Goal: Information Seeking & Learning: Learn about a topic

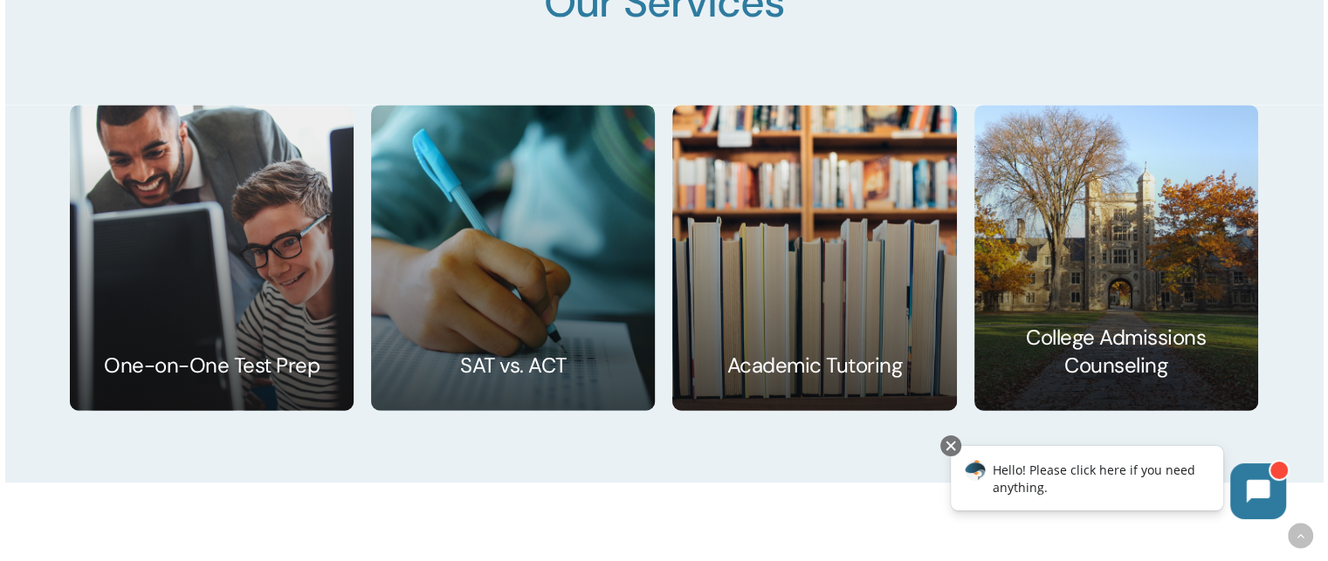
scroll to position [2625, 0]
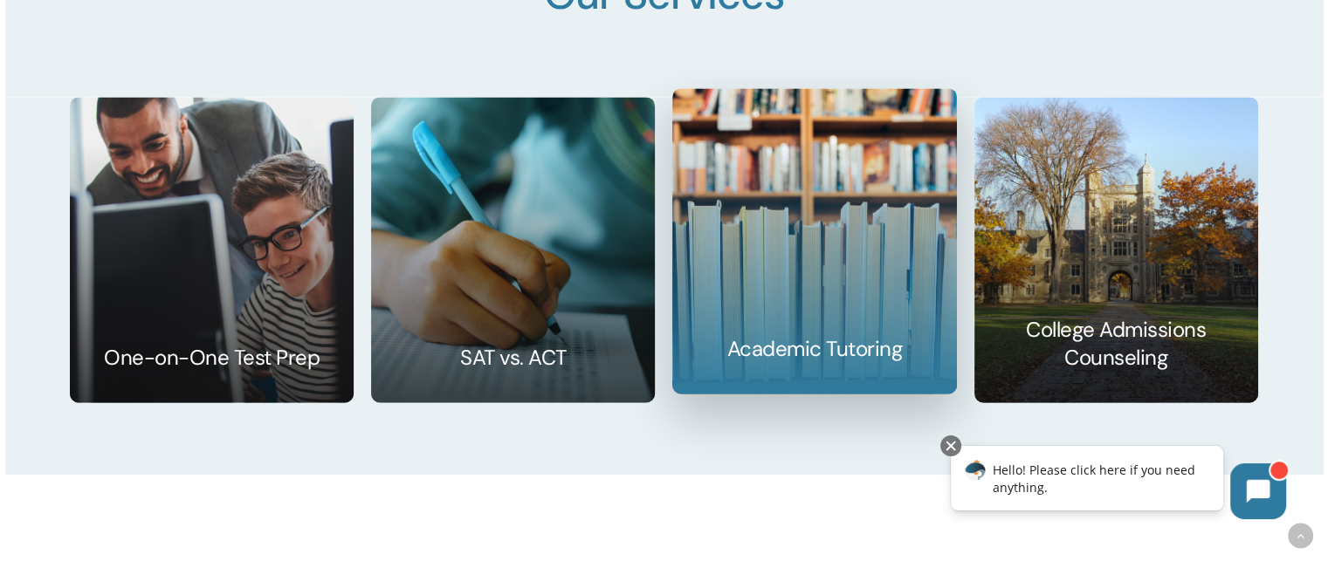
click at [759, 346] on link at bounding box center [814, 241] width 282 height 304
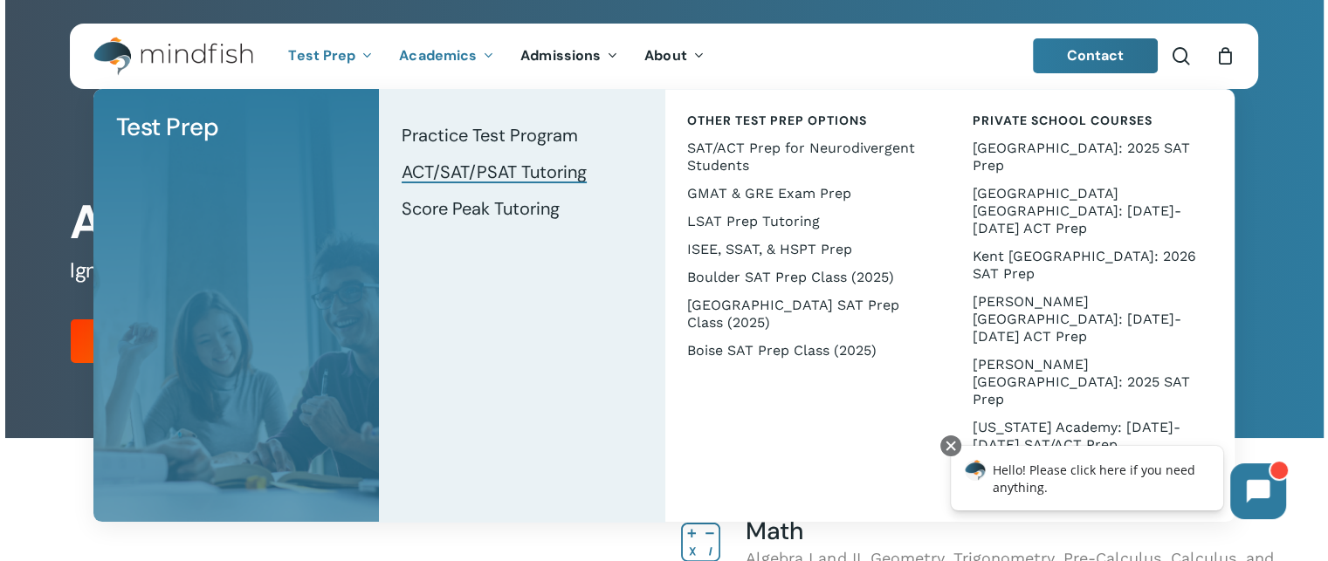
click at [437, 169] on span "ACT/SAT/PSAT Tutoring" at bounding box center [494, 172] width 185 height 23
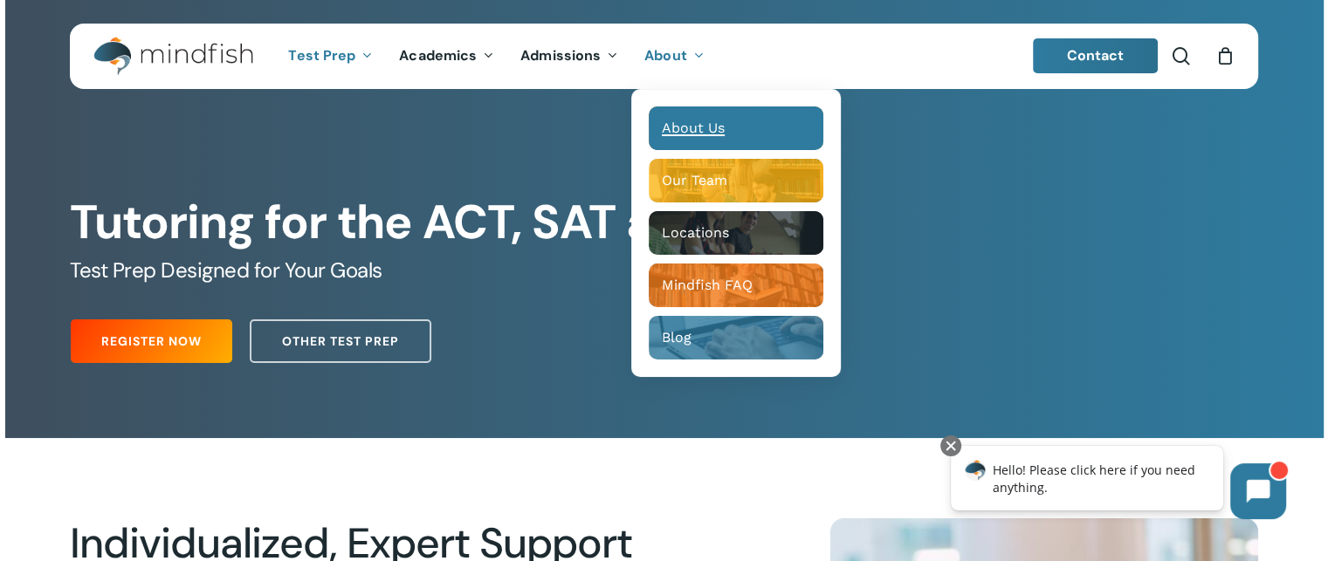
click at [691, 125] on span "About Us" at bounding box center [693, 128] width 63 height 17
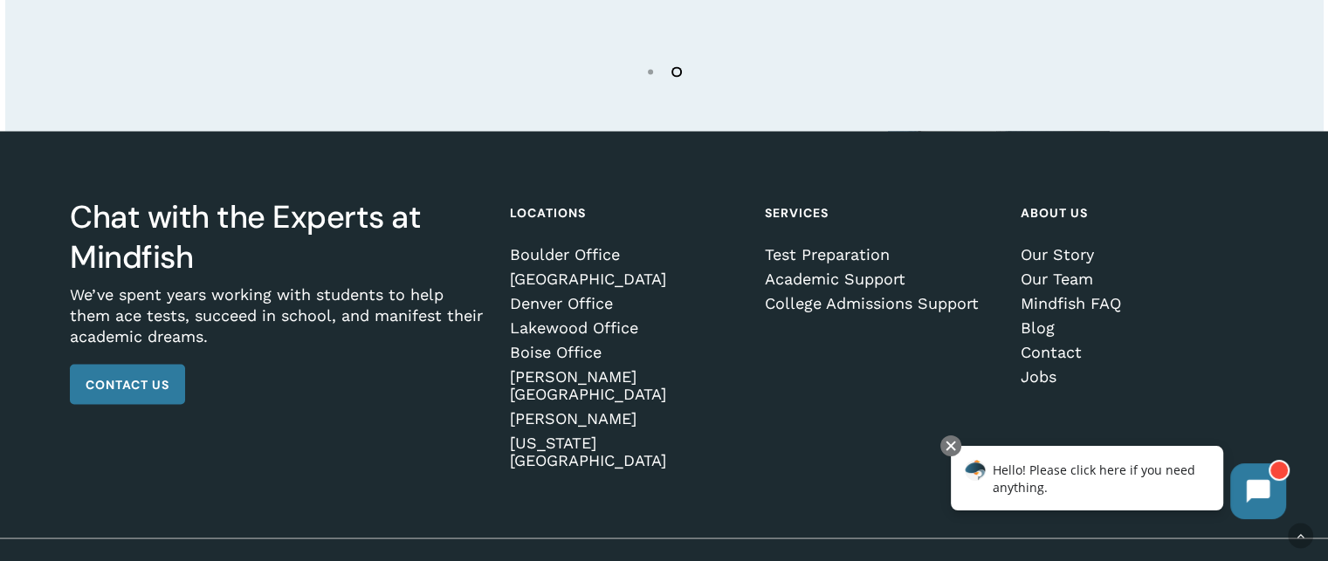
scroll to position [3152, 0]
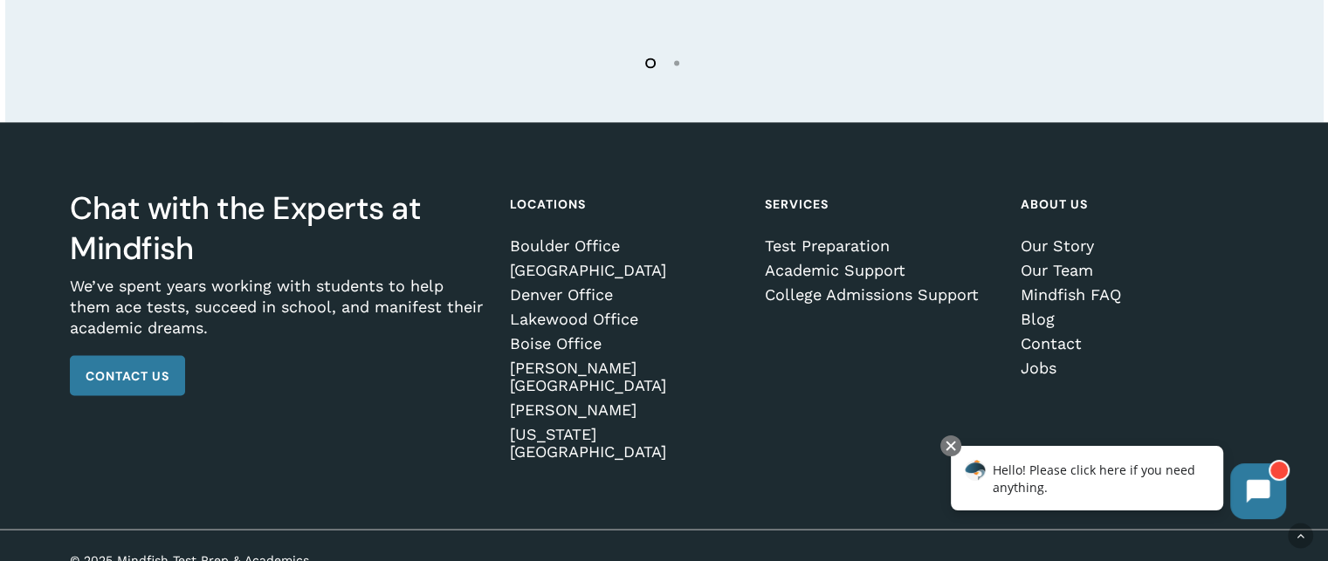
click at [1065, 478] on span "Hello! Please click here if you need anything." at bounding box center [1094, 479] width 203 height 34
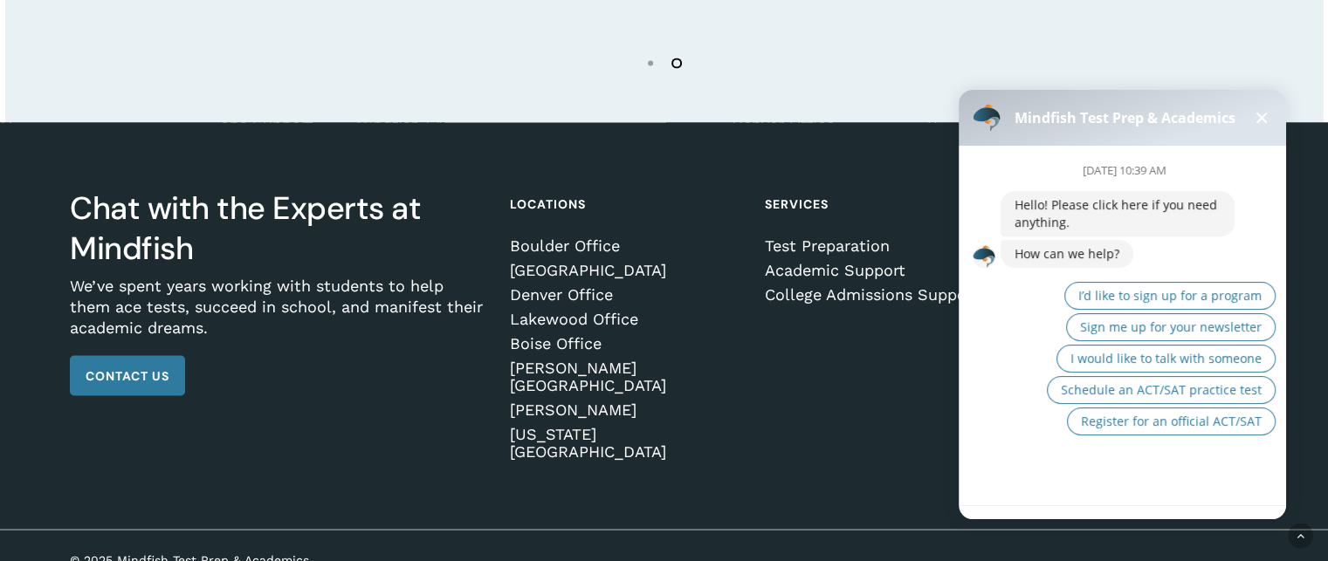
click at [1268, 113] on button at bounding box center [1261, 117] width 21 height 21
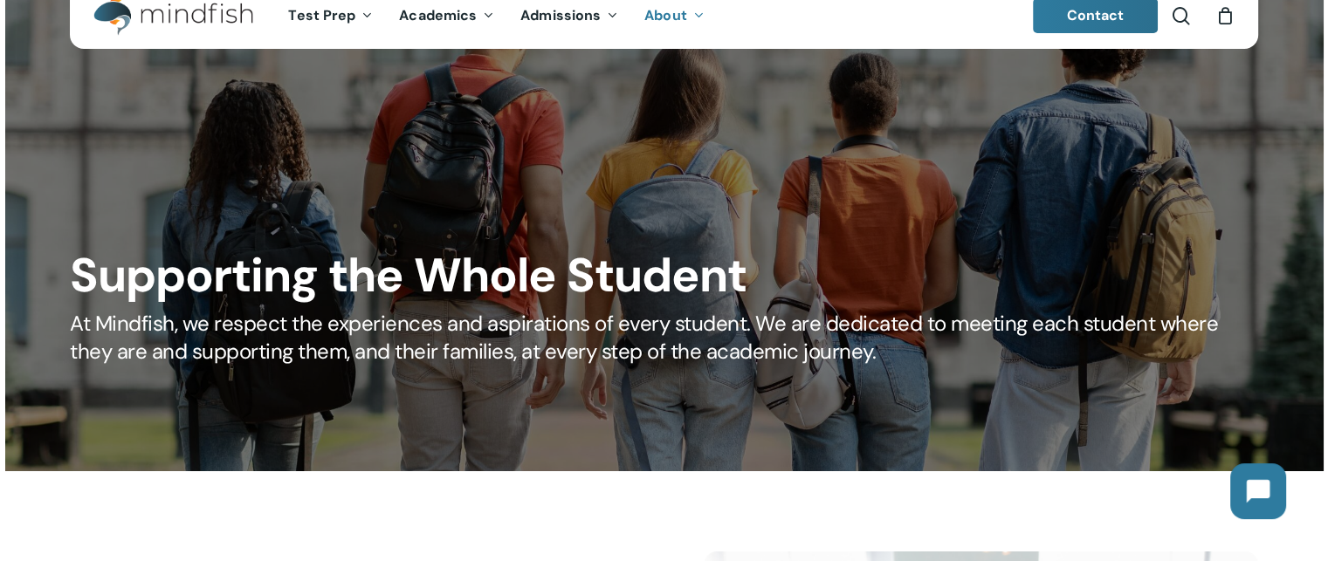
scroll to position [0, 0]
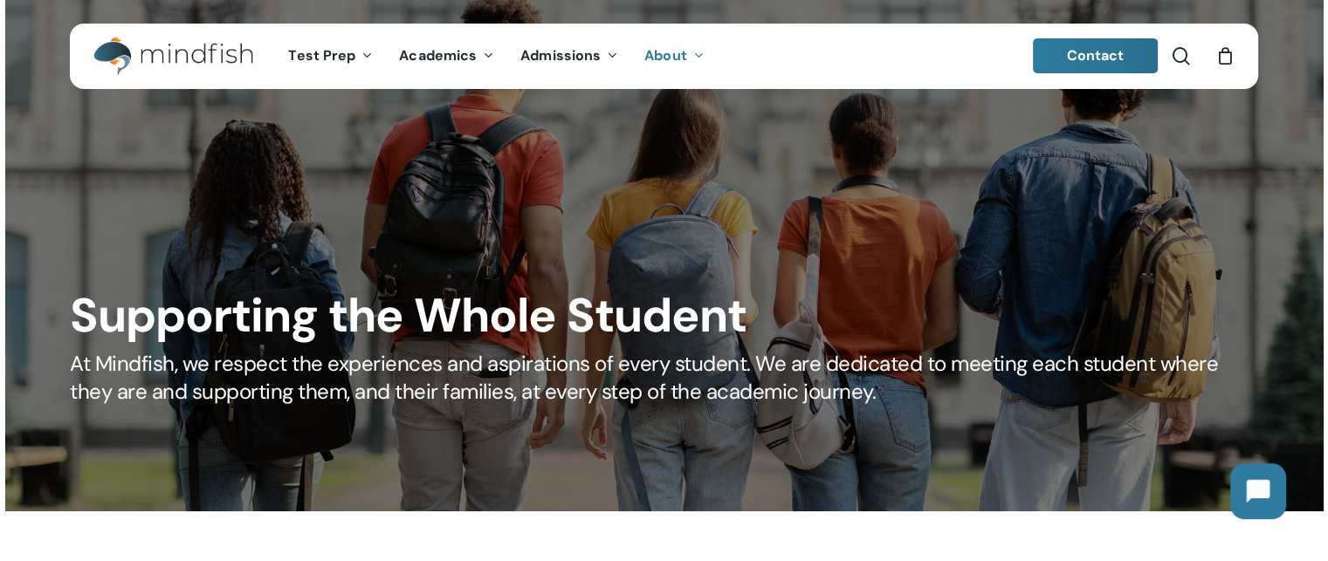
click at [1103, 52] on span "Contact" at bounding box center [1096, 55] width 58 height 18
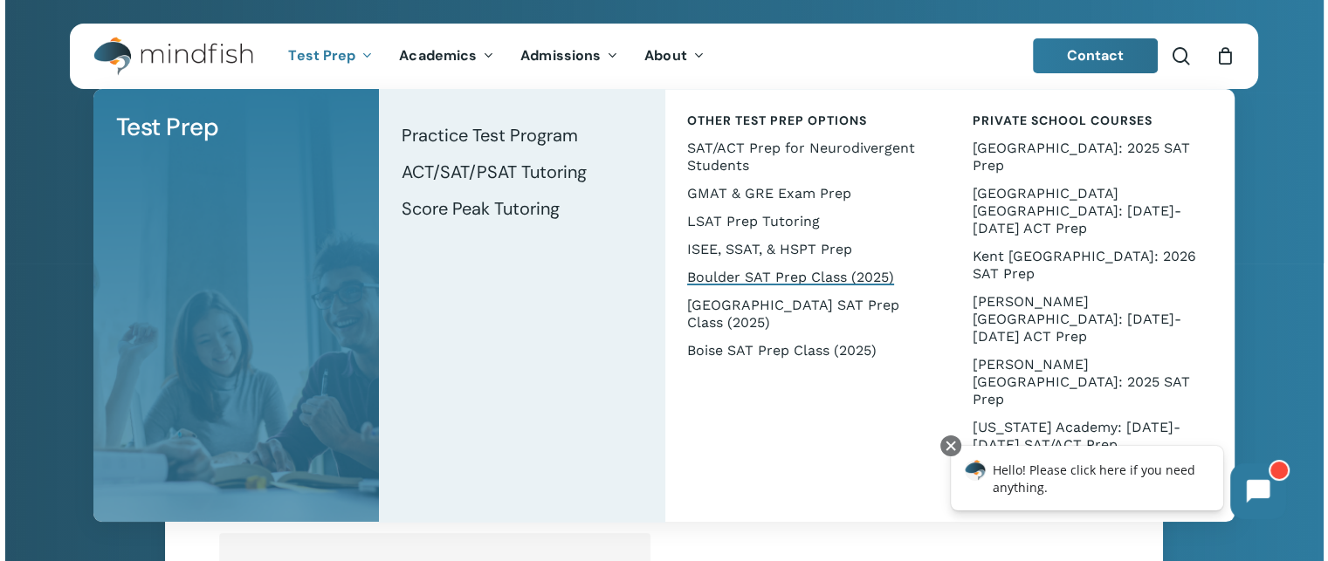
click at [757, 272] on span "Boulder SAT Prep Class (2025)" at bounding box center [790, 277] width 207 height 17
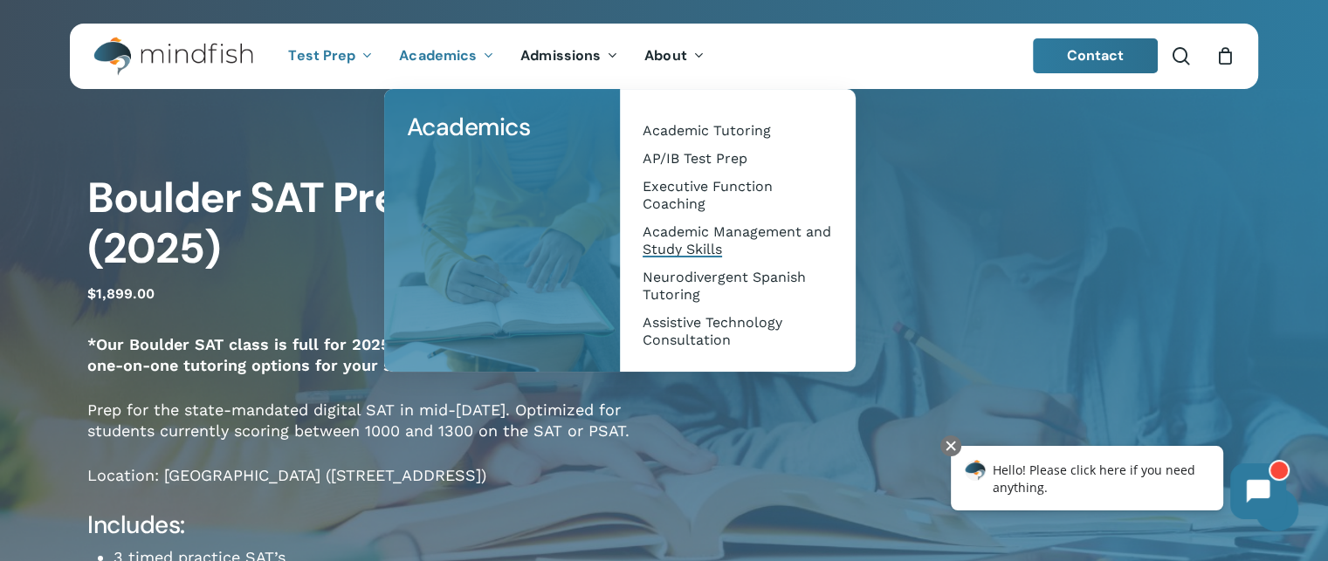
click at [684, 237] on span "Academic Management and Study Skills" at bounding box center [736, 240] width 189 height 34
